Goal: Book appointment/travel/reservation

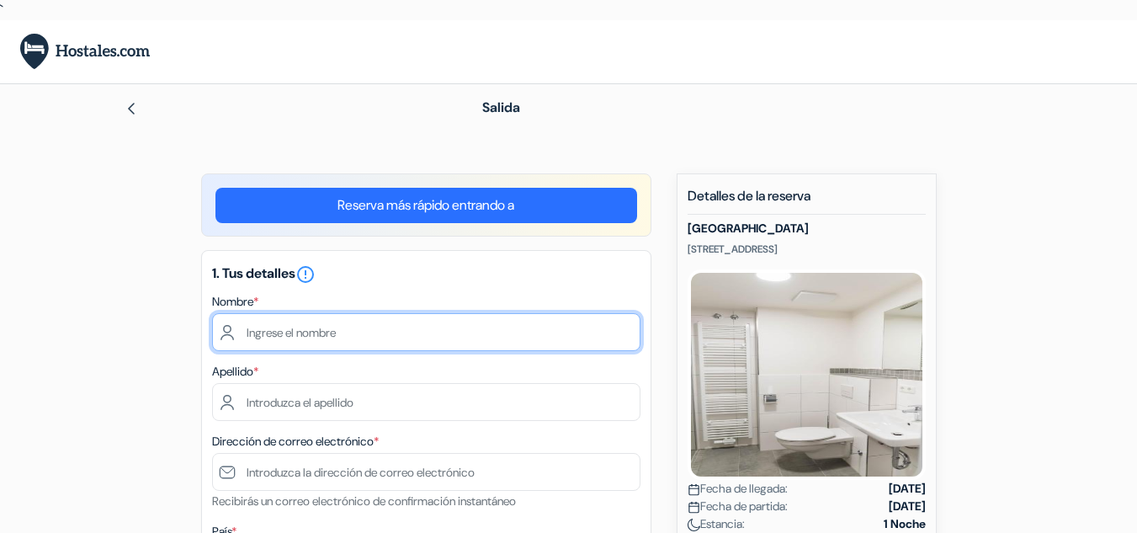
click at [409, 322] on input "text" at bounding box center [426, 332] width 429 height 38
type input "[PERSON_NAME]"
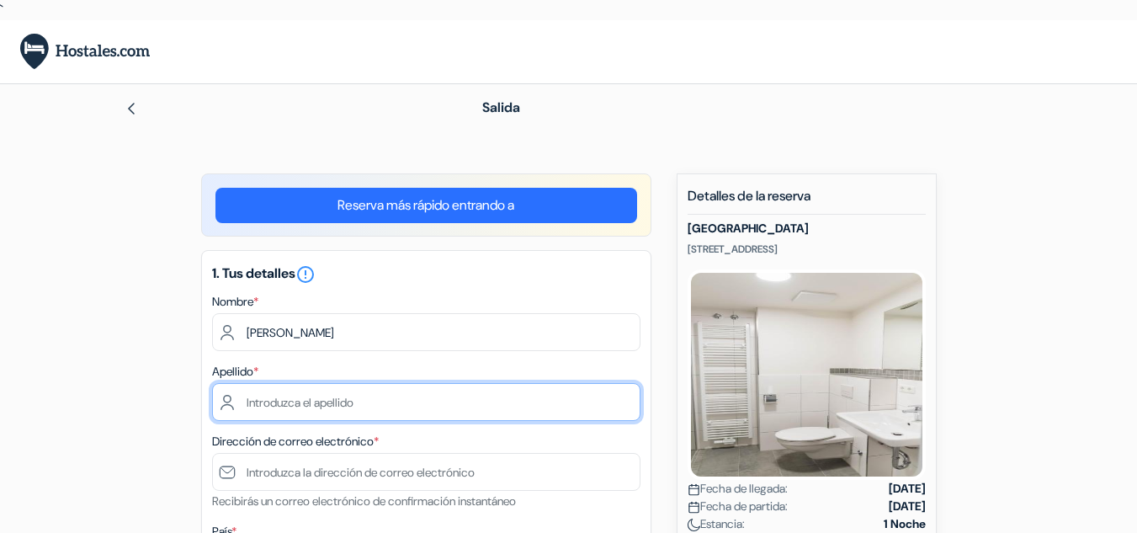
type input "[PERSON_NAME]"
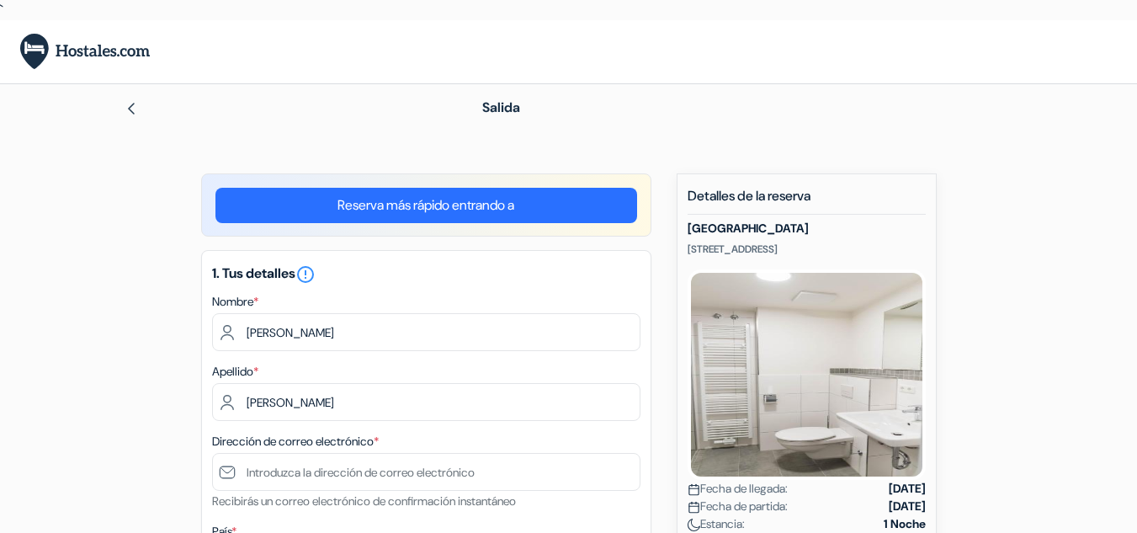
select select "es"
type input "Sant [PERSON_NAME] de Vilatorrada"
type input "[PERSON_NAME] 28A"
type input "08250"
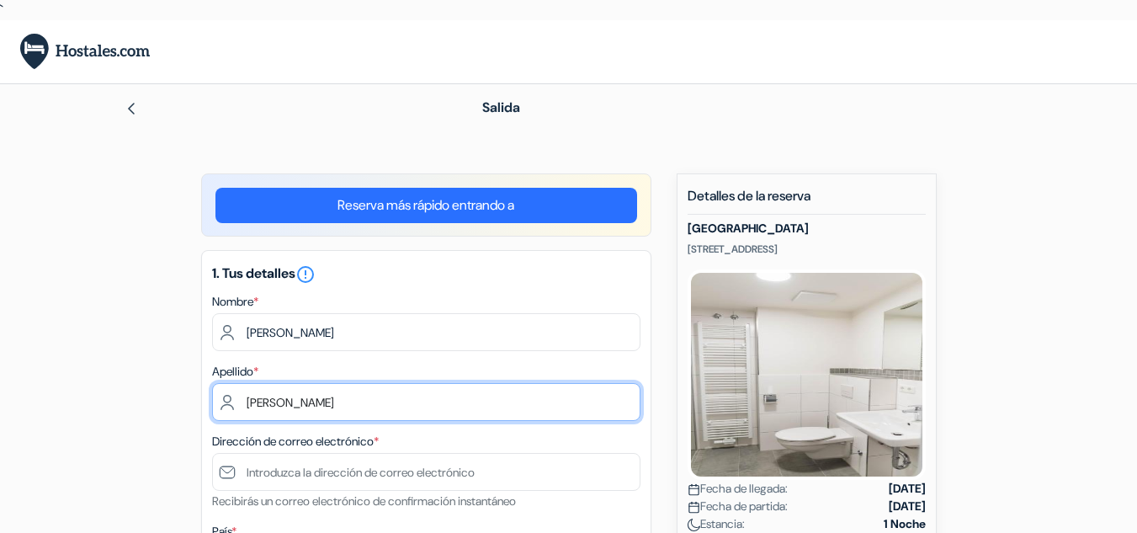
click at [235, 398] on input "[PERSON_NAME]" at bounding box center [426, 402] width 429 height 38
click at [274, 397] on input "[PERSON_NAME]" at bounding box center [426, 402] width 429 height 38
type input "[PERSON_NAME]"
